Goal: Find specific page/section: Find specific page/section

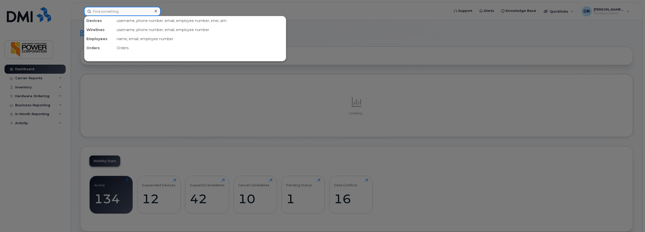
click at [118, 12] on input at bounding box center [122, 11] width 77 height 9
click at [199, 69] on div at bounding box center [322, 116] width 645 height 232
click at [121, 13] on input at bounding box center [122, 11] width 77 height 9
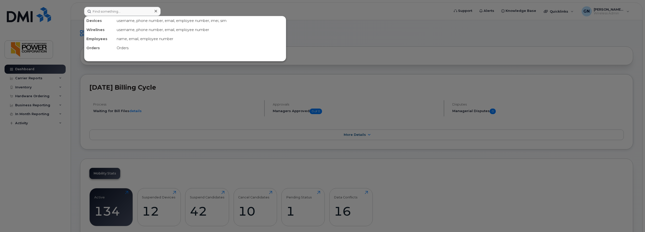
click at [122, 70] on div at bounding box center [322, 116] width 645 height 232
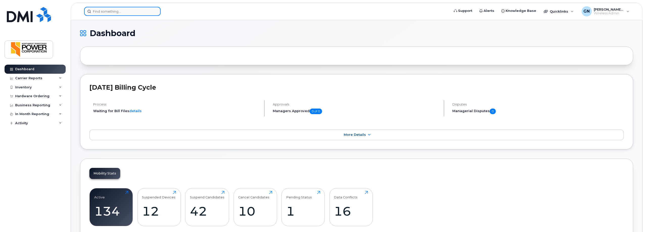
click at [118, 16] on input at bounding box center [122, 11] width 77 height 9
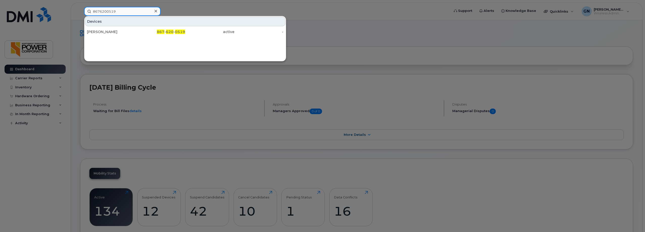
type input "8676200519"
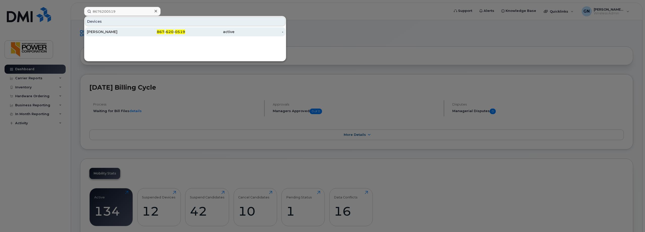
click at [99, 33] on div "[PERSON_NAME]" at bounding box center [111, 31] width 49 height 5
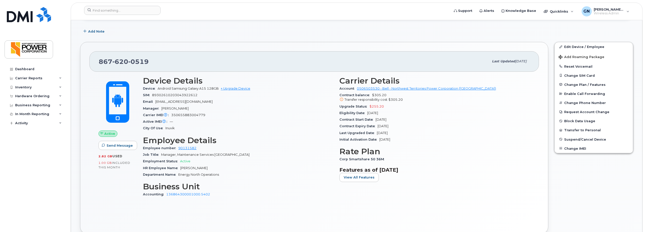
scroll to position [76, 0]
click at [293, 212] on div "Active Send Message 2.82 GB  used 1.00 GB  included this month Device Details D…" at bounding box center [313, 148] width 449 height 153
